Goal: Information Seeking & Learning: Learn about a topic

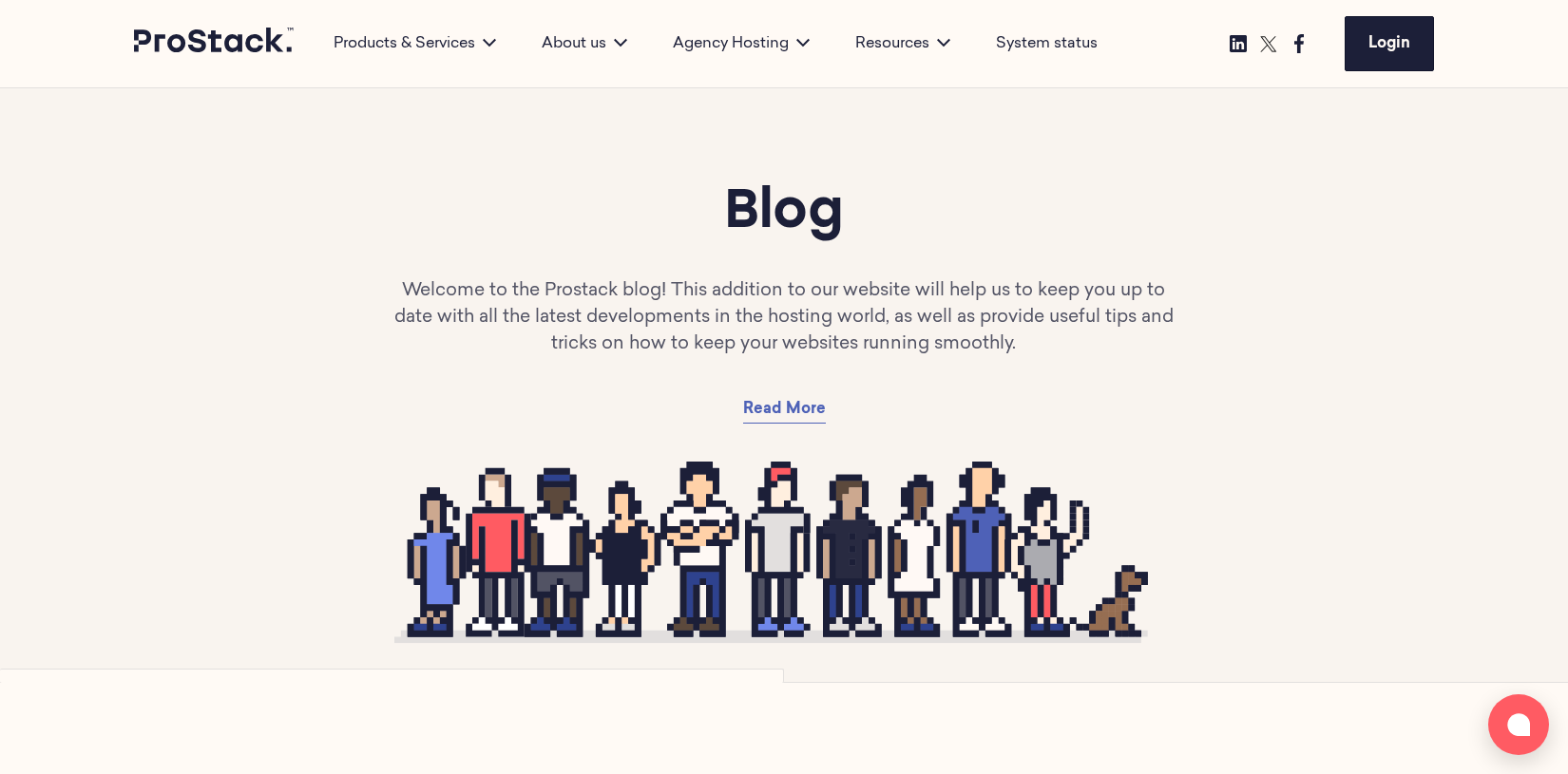
scroll to position [525, 0]
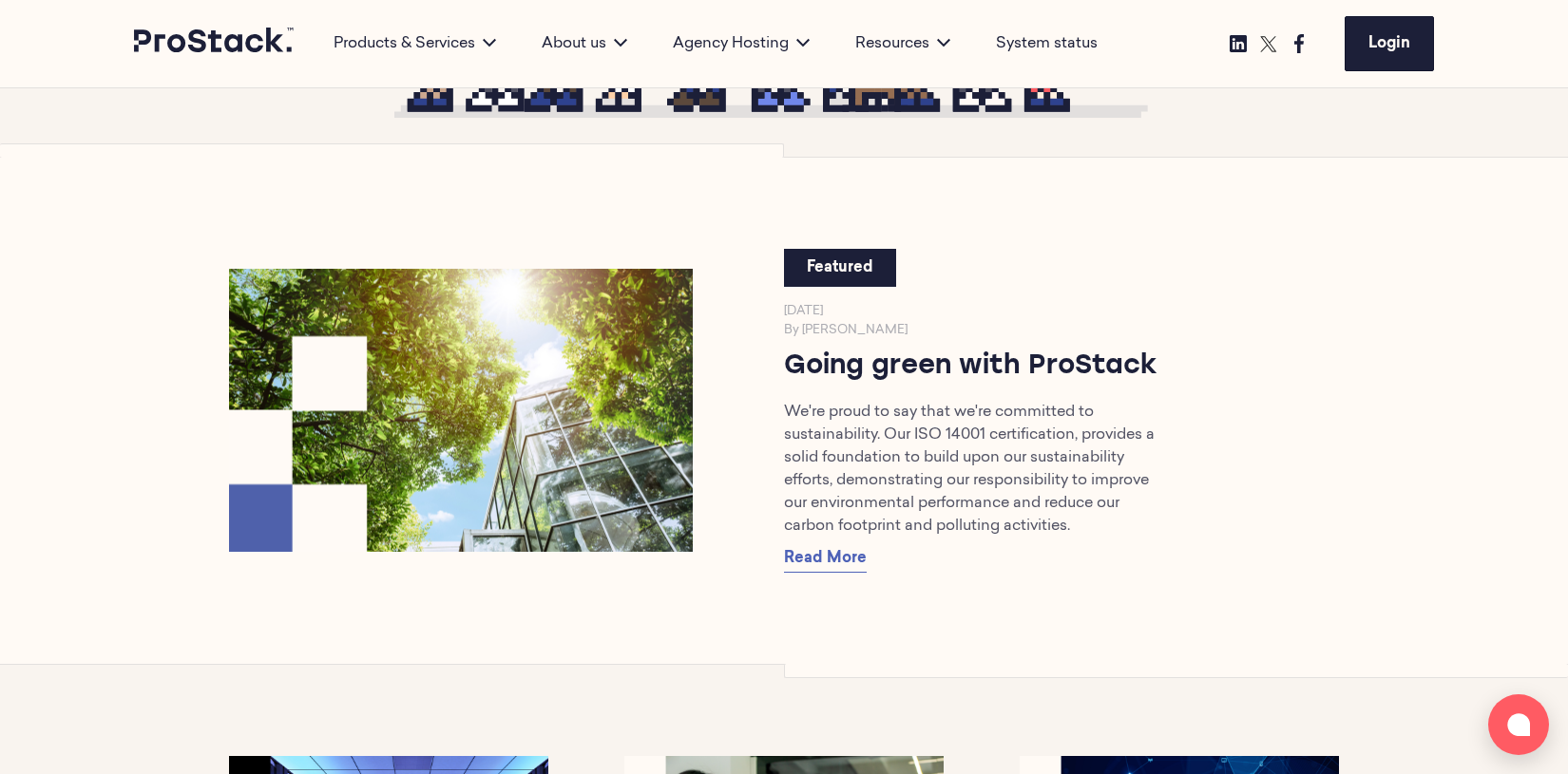
click at [482, 346] on img at bounding box center [460, 410] width 487 height 296
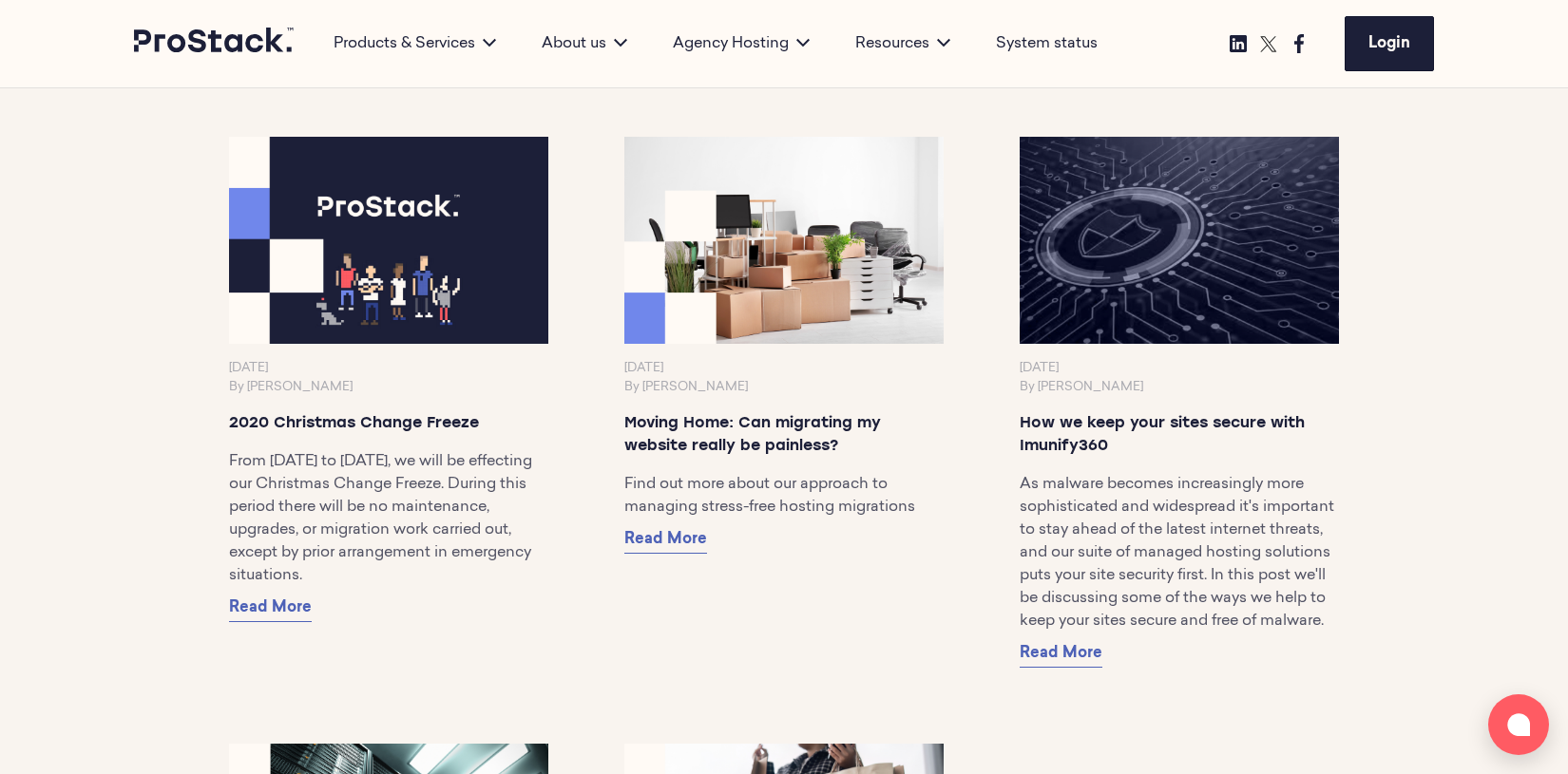
scroll to position [15768, 0]
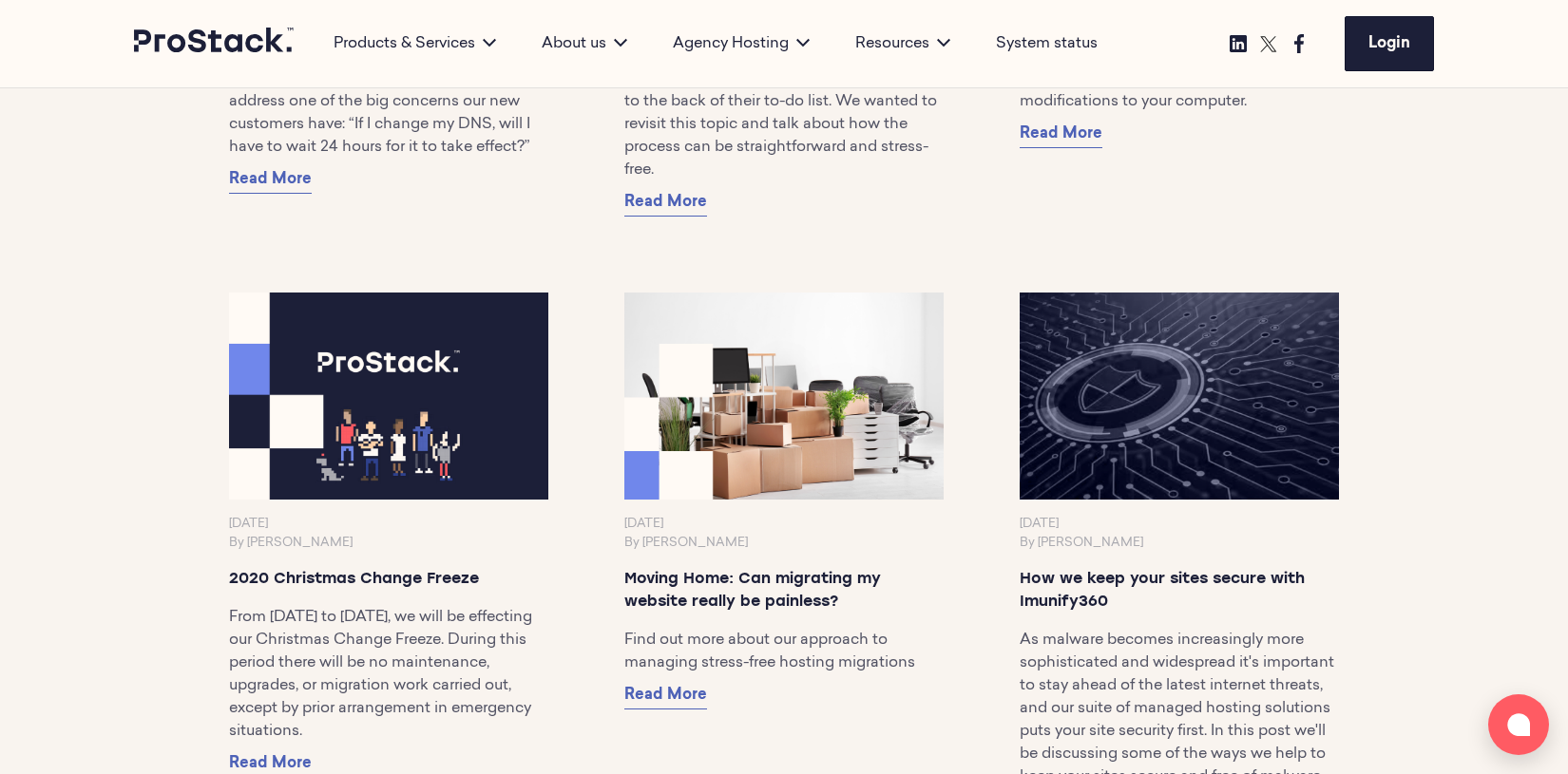
click at [688, 390] on img at bounding box center [784, 396] width 336 height 218
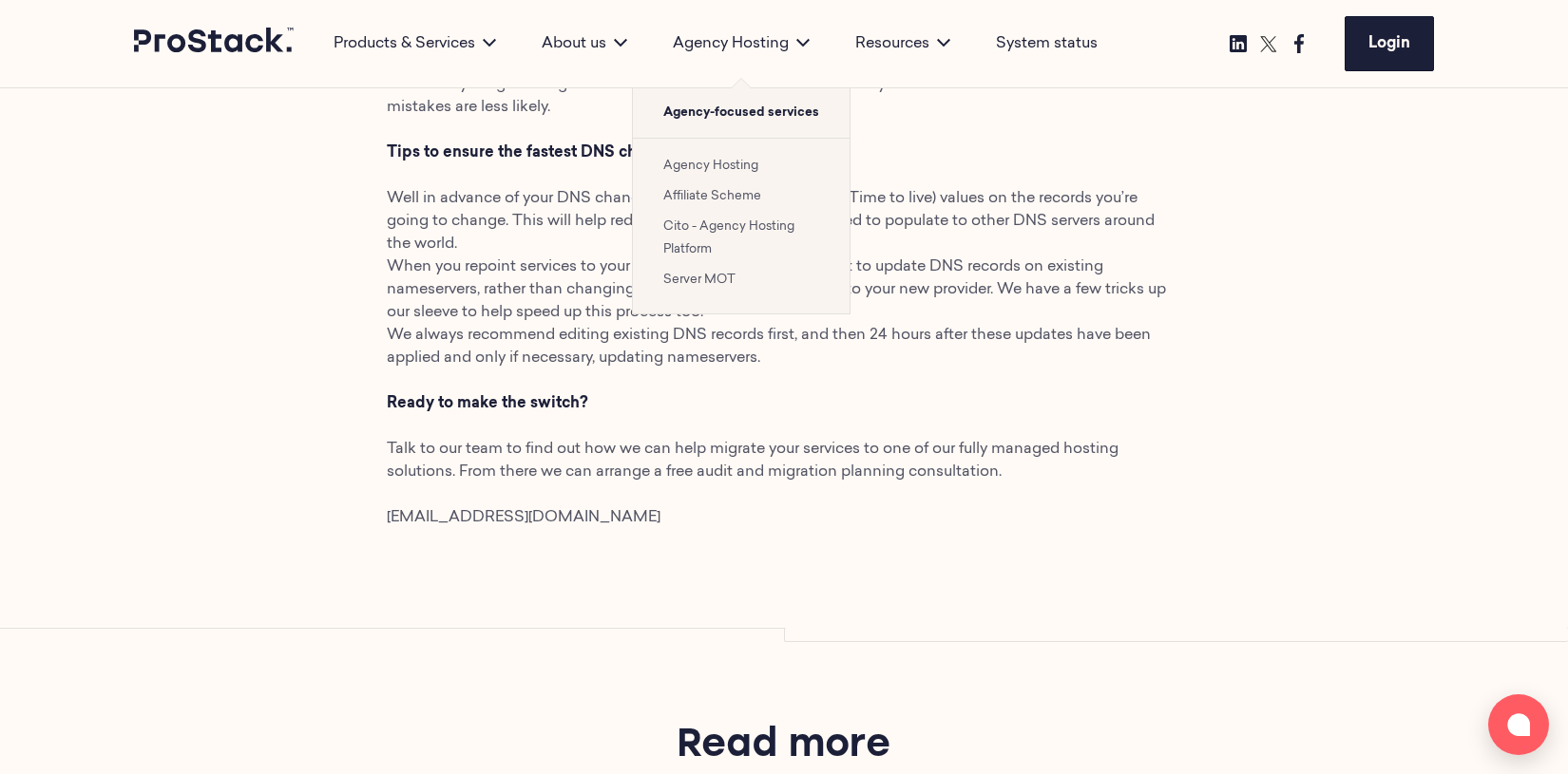
scroll to position [2297, 0]
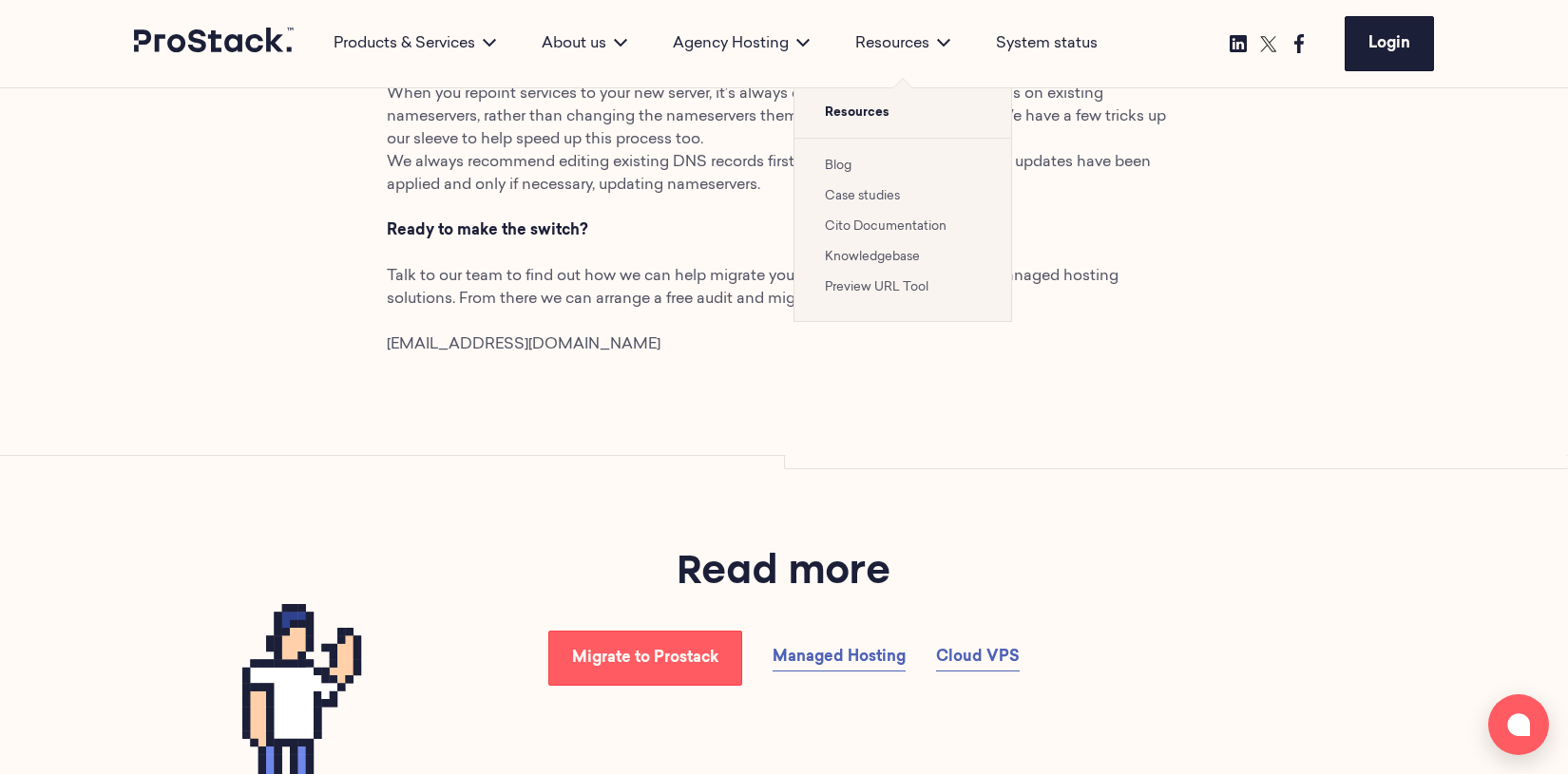
click at [851, 202] on li "Case studies" at bounding box center [902, 196] width 156 height 23
click at [849, 170] on link "Blog" at bounding box center [839, 165] width 27 height 13
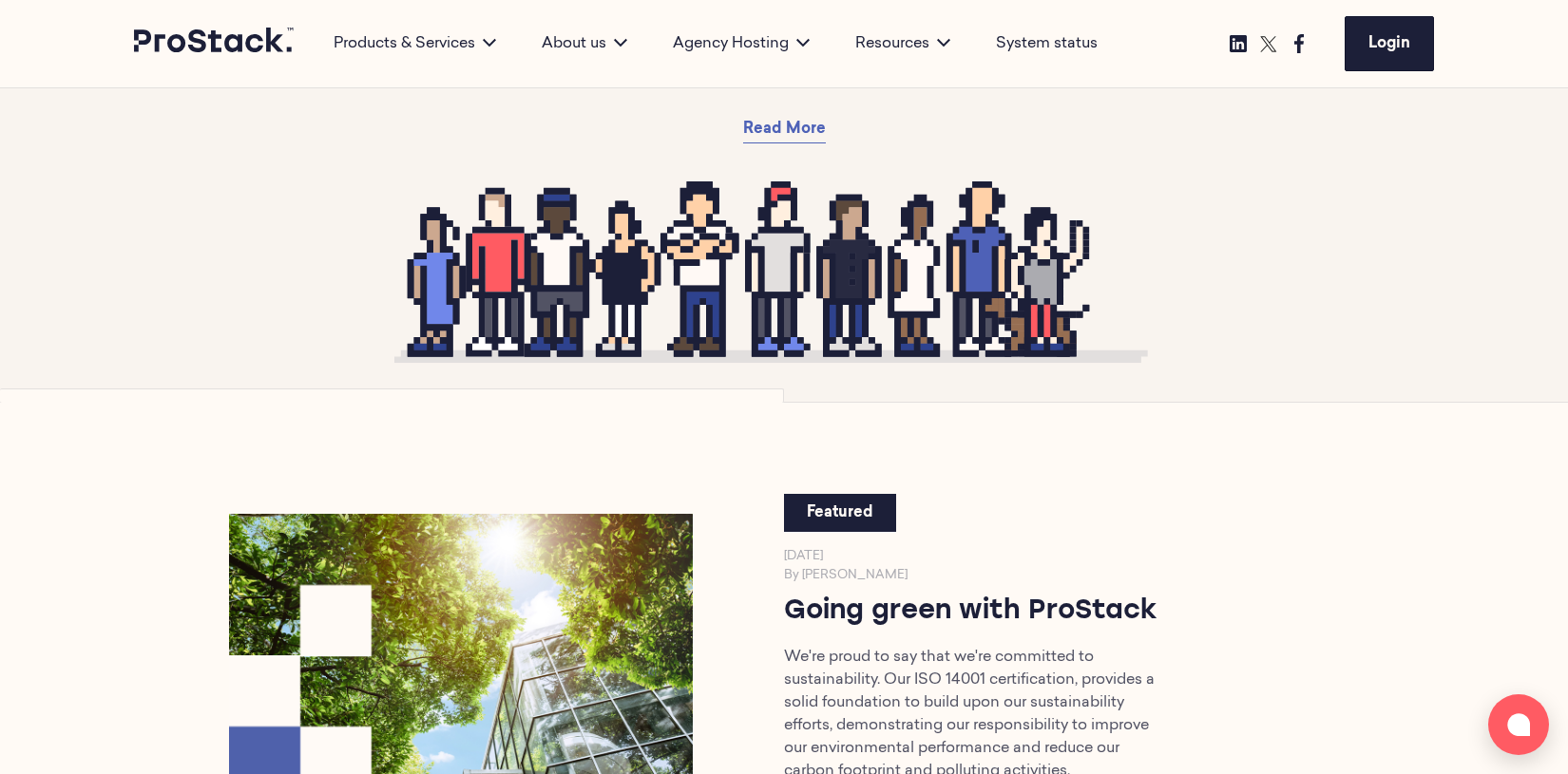
scroll to position [1618, 0]
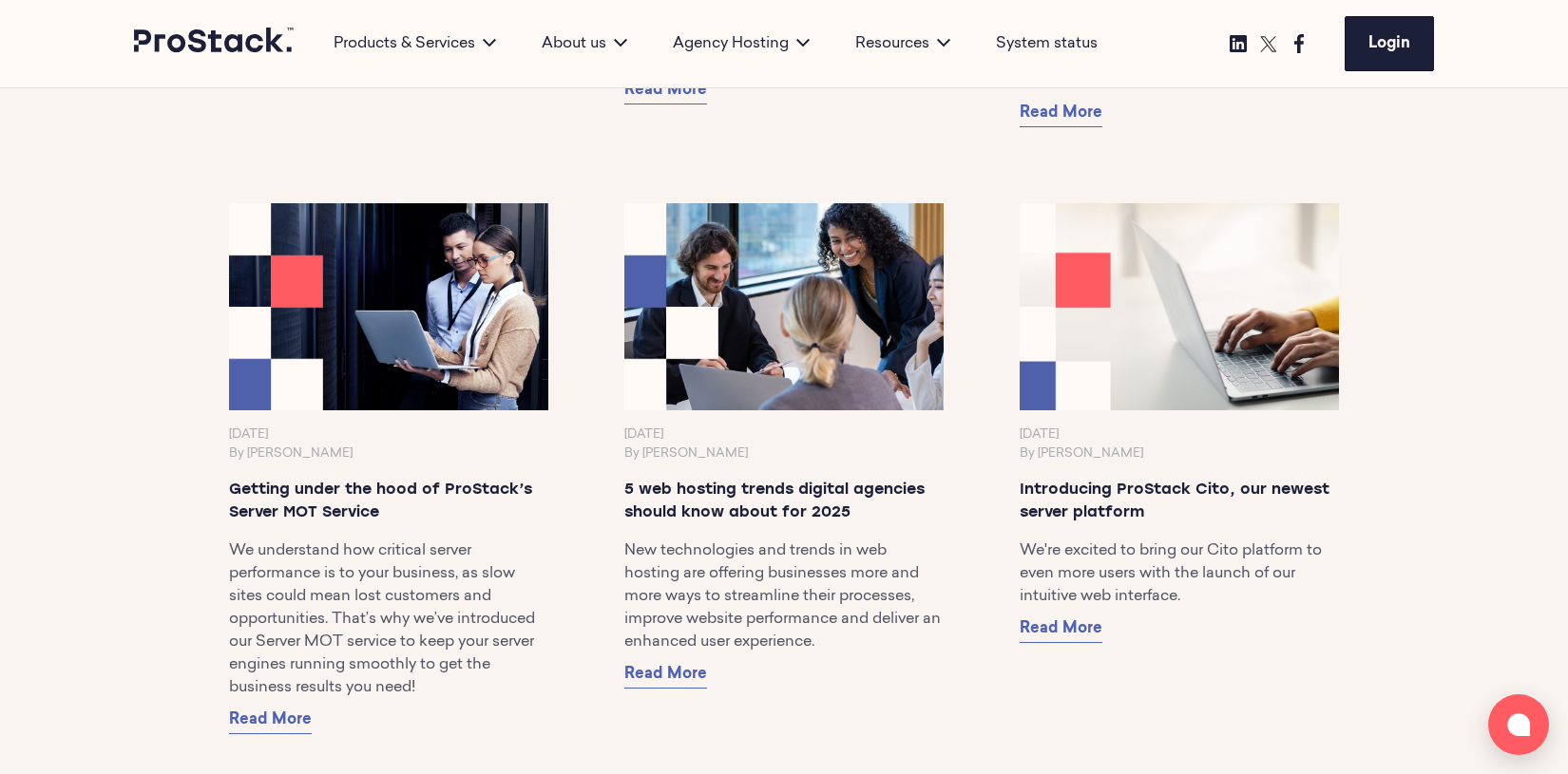
click at [1094, 369] on img at bounding box center [1179, 306] width 336 height 218
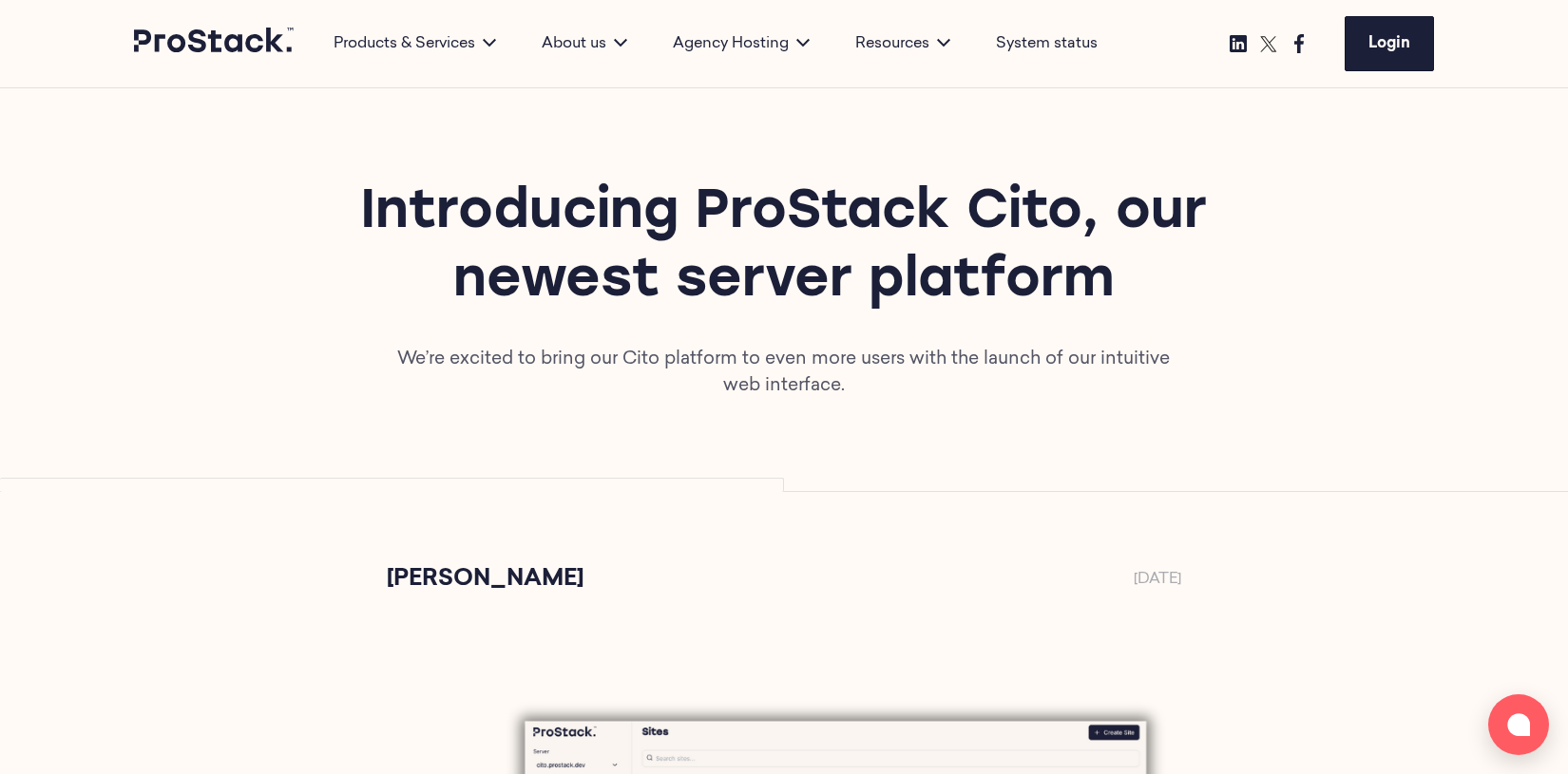
click at [908, 182] on h1 "Introducing ProStack Cito, our newest server platform" at bounding box center [784, 248] width 1040 height 136
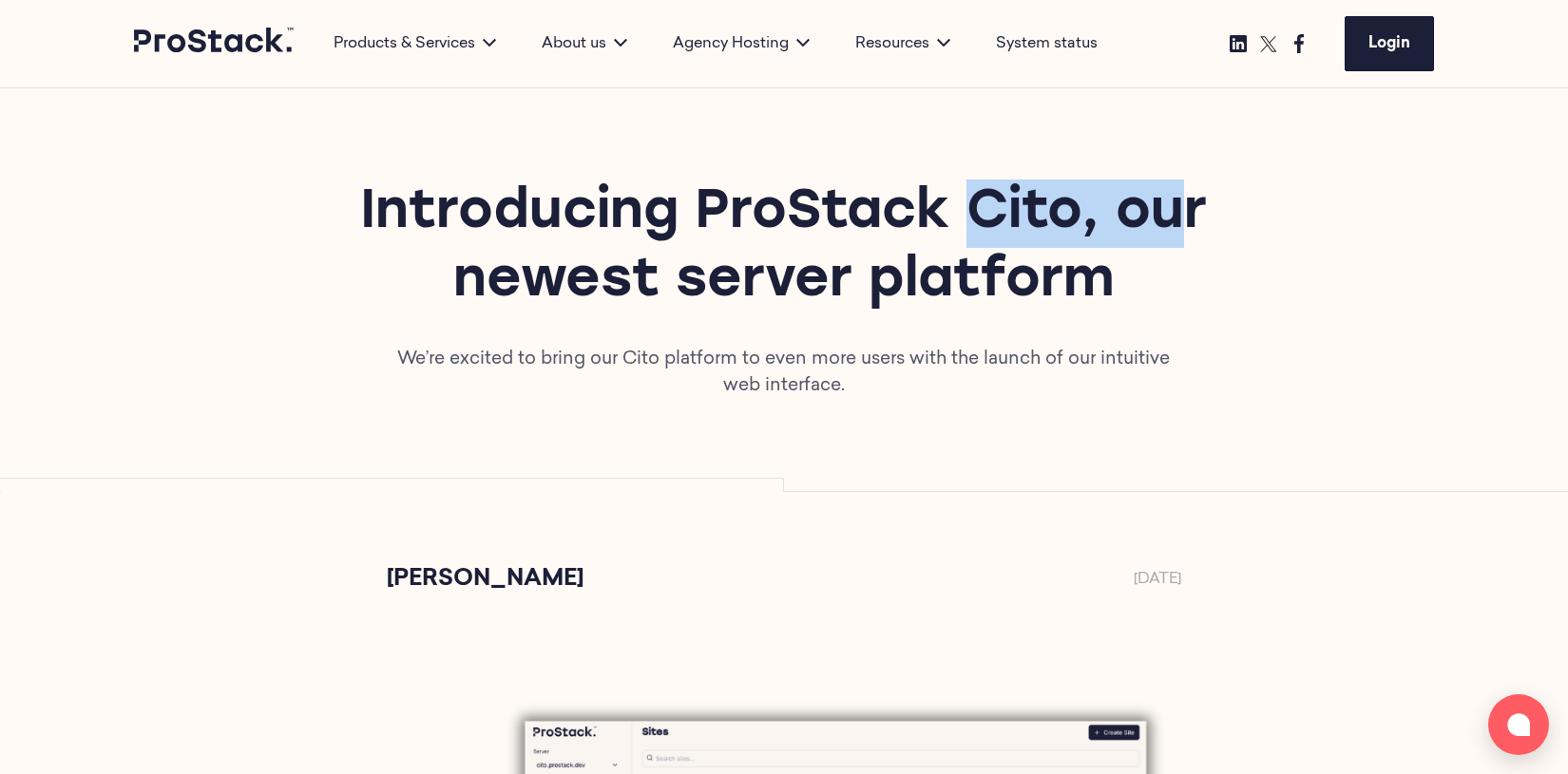
click at [908, 182] on h1 "Introducing ProStack Cito, our newest server platform" at bounding box center [784, 248] width 1040 height 136
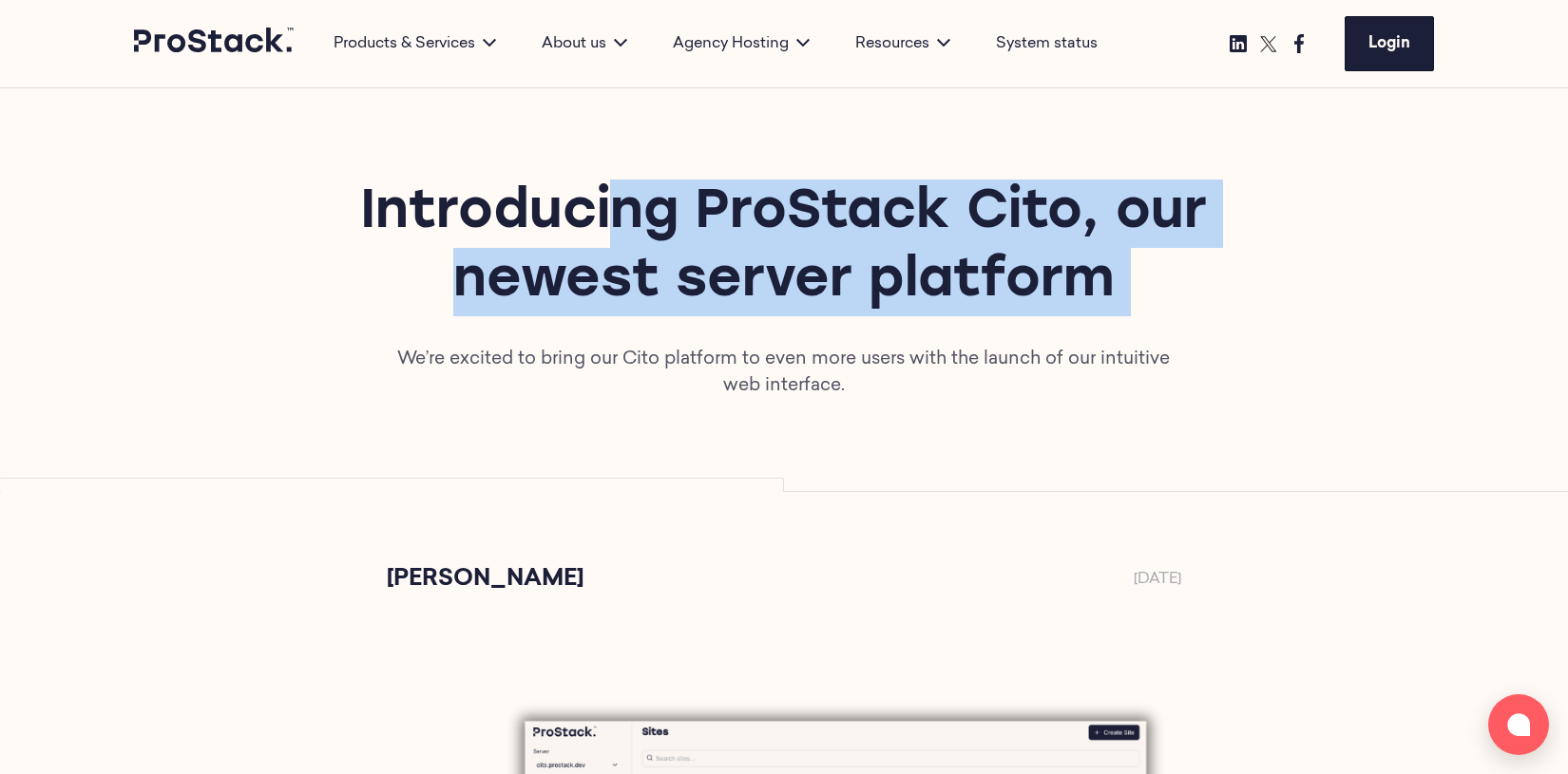
click at [908, 182] on h1 "Introducing ProStack Cito, our newest server platform" at bounding box center [784, 248] width 1040 height 136
